Goal: Find contact information: Find contact information

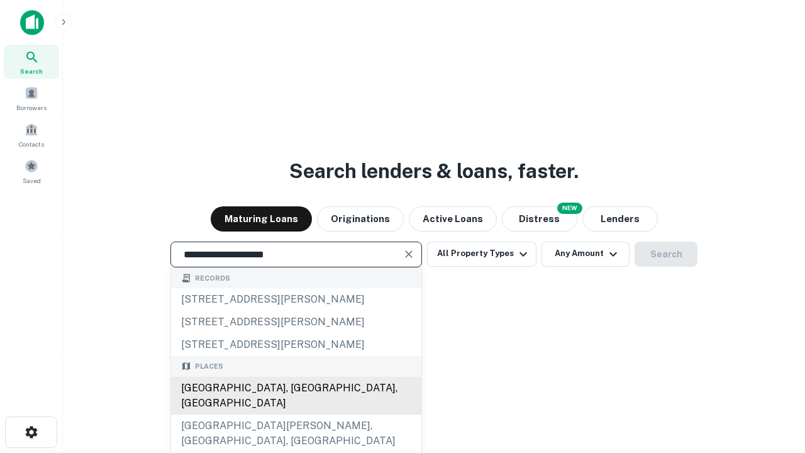
click at [296, 415] on div "[GEOGRAPHIC_DATA], [GEOGRAPHIC_DATA], [GEOGRAPHIC_DATA]" at bounding box center [296, 396] width 250 height 38
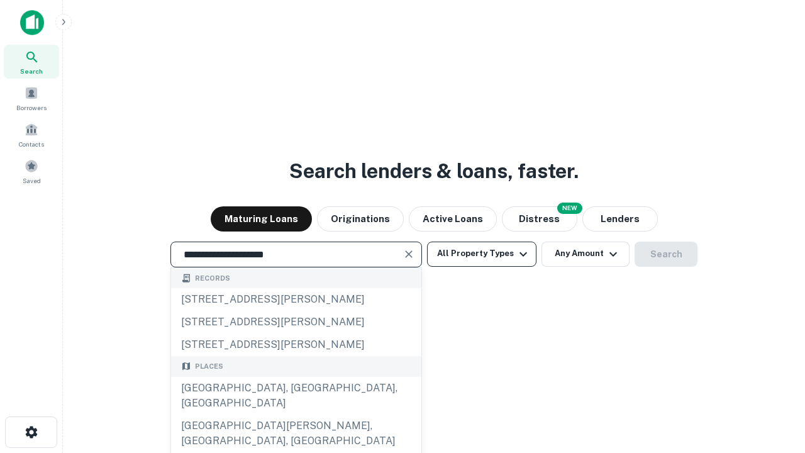
type input "**********"
click at [482, 254] on button "All Property Types" at bounding box center [481, 254] width 109 height 25
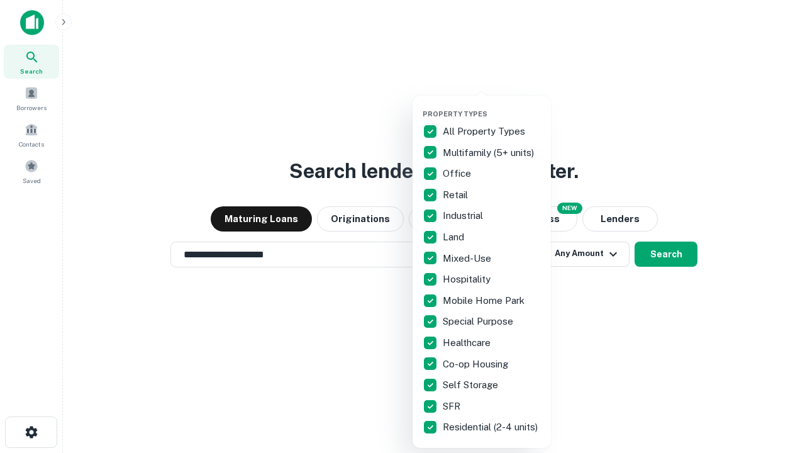
click at [492, 106] on button "button" at bounding box center [492, 106] width 138 height 1
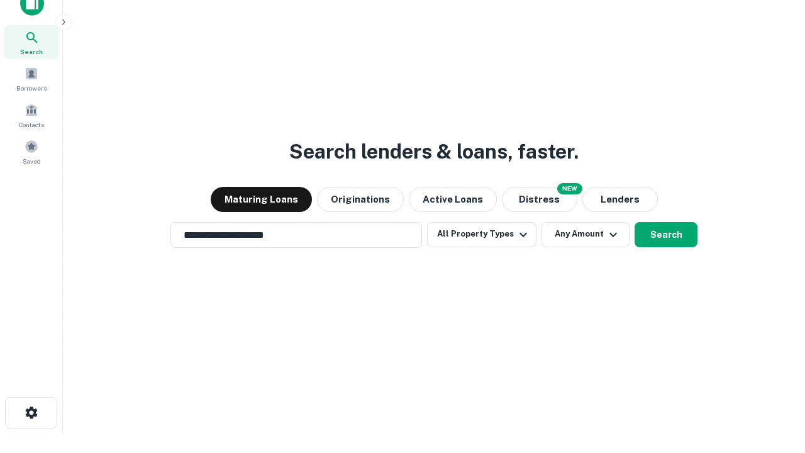
scroll to position [8, 152]
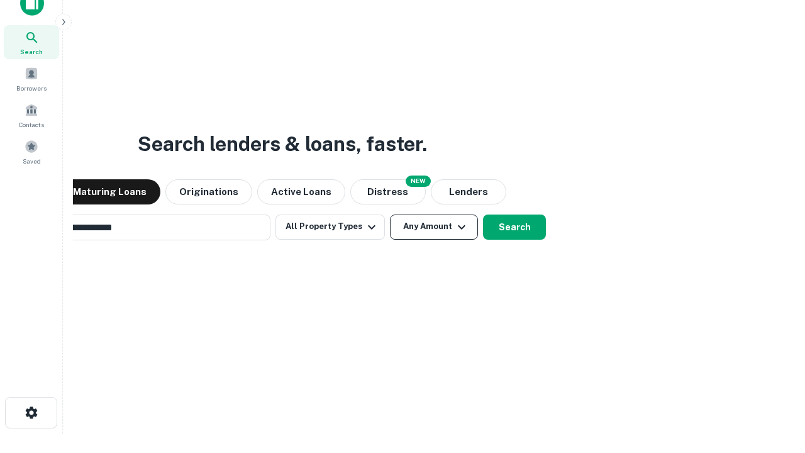
click at [390, 215] on button "Any Amount" at bounding box center [434, 227] width 88 height 25
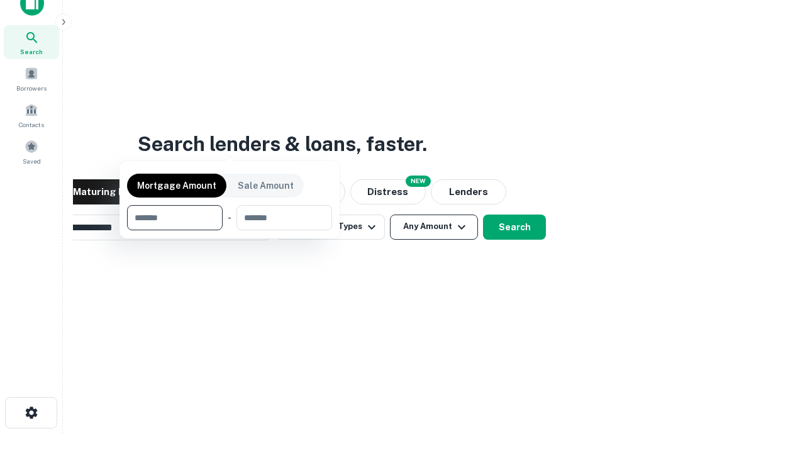
scroll to position [20, 0]
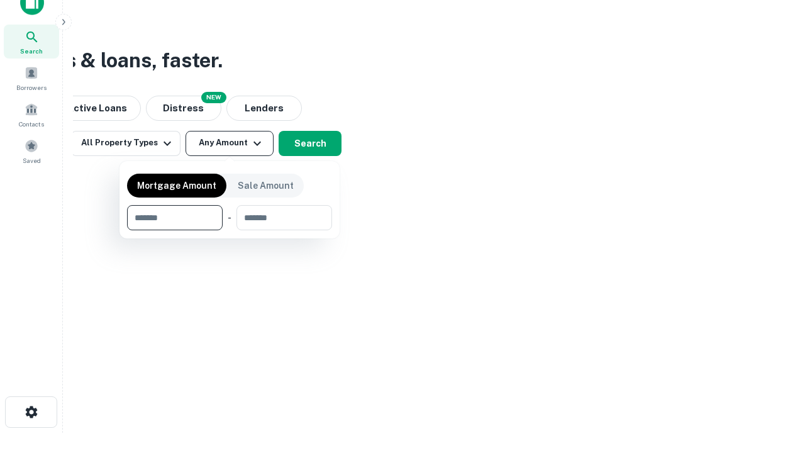
type input "*******"
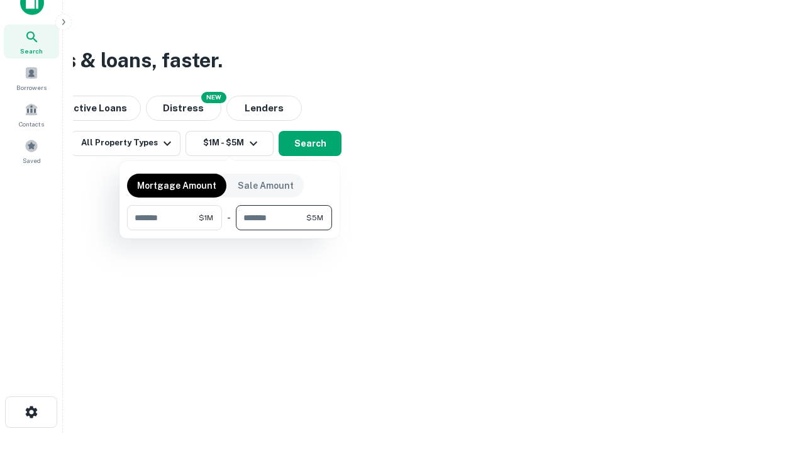
type input "*******"
click at [230, 230] on button "button" at bounding box center [229, 230] width 205 height 1
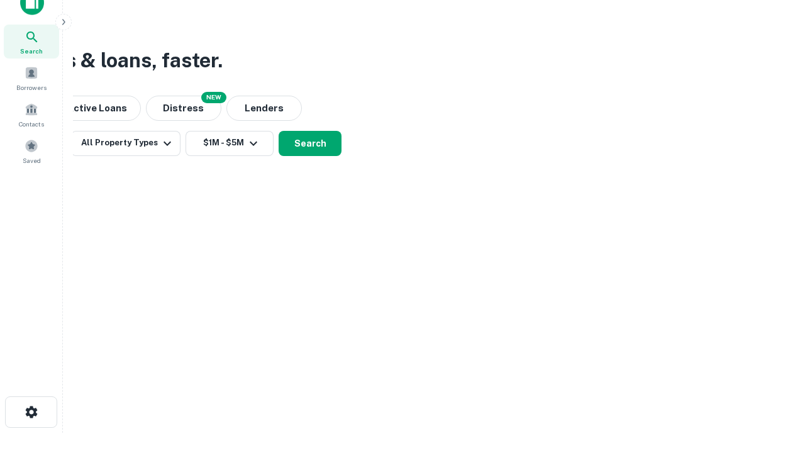
scroll to position [8, 232]
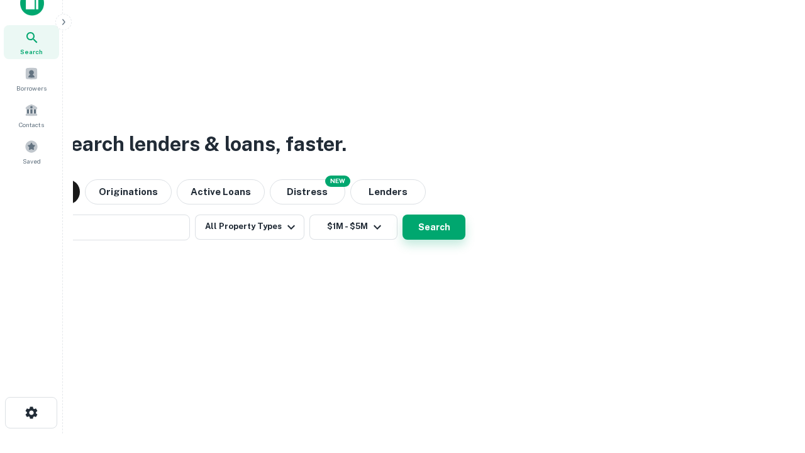
click at [403, 215] on button "Search" at bounding box center [434, 227] width 63 height 25
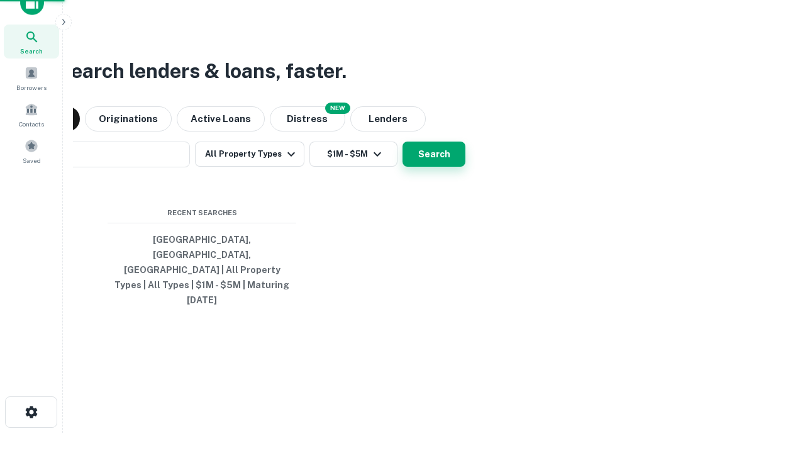
scroll to position [33, 356]
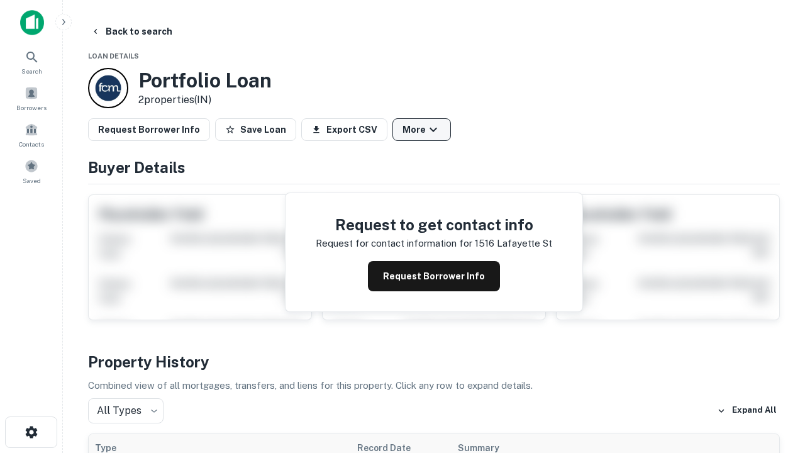
click at [422, 130] on button "More" at bounding box center [422, 129] width 59 height 23
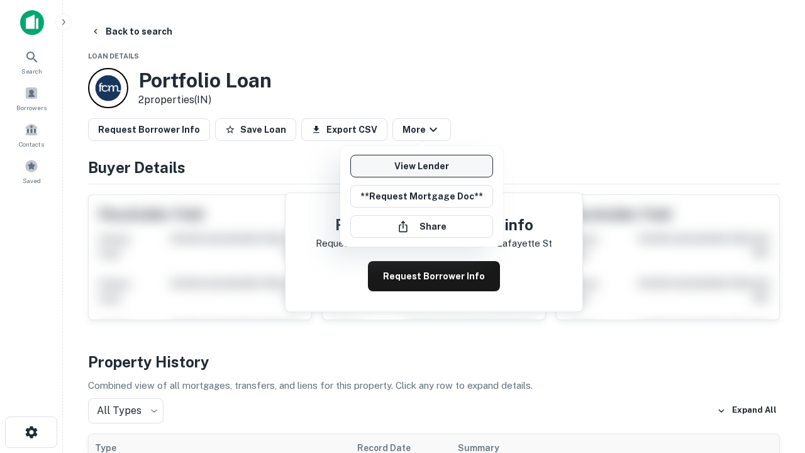
click at [422, 166] on link "View Lender" at bounding box center [421, 166] width 143 height 23
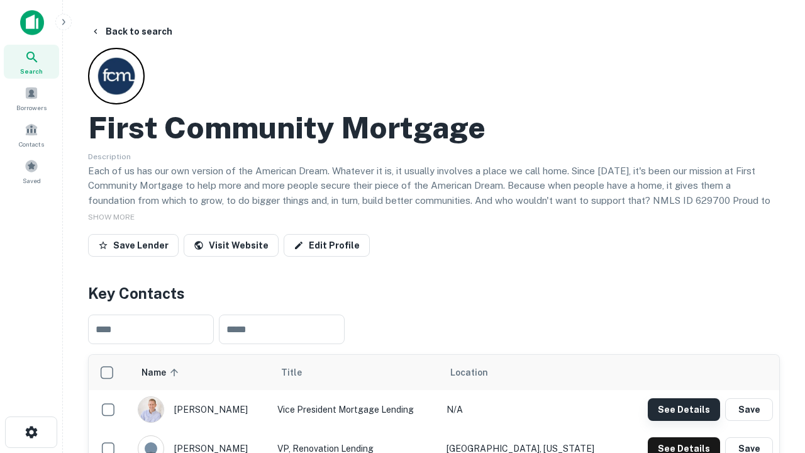
click at [684, 409] on button "See Details" at bounding box center [684, 409] width 72 height 23
click at [31, 432] on icon "button" at bounding box center [31, 432] width 15 height 15
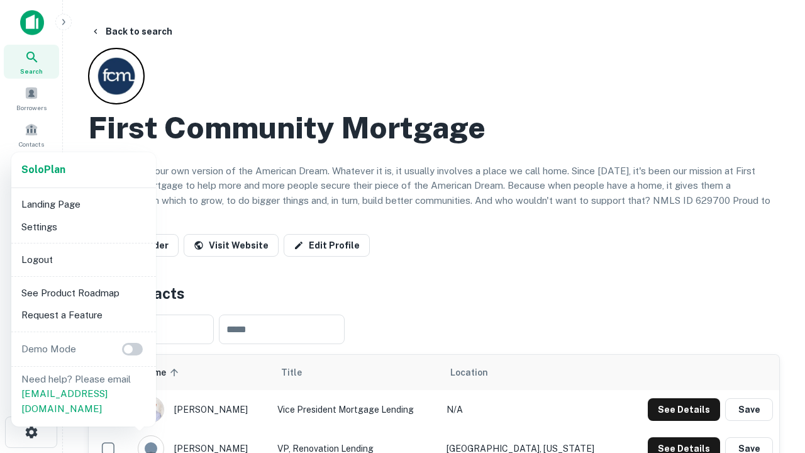
click at [83, 259] on li "Logout" at bounding box center [83, 260] width 135 height 23
